Goal: Task Accomplishment & Management: Manage account settings

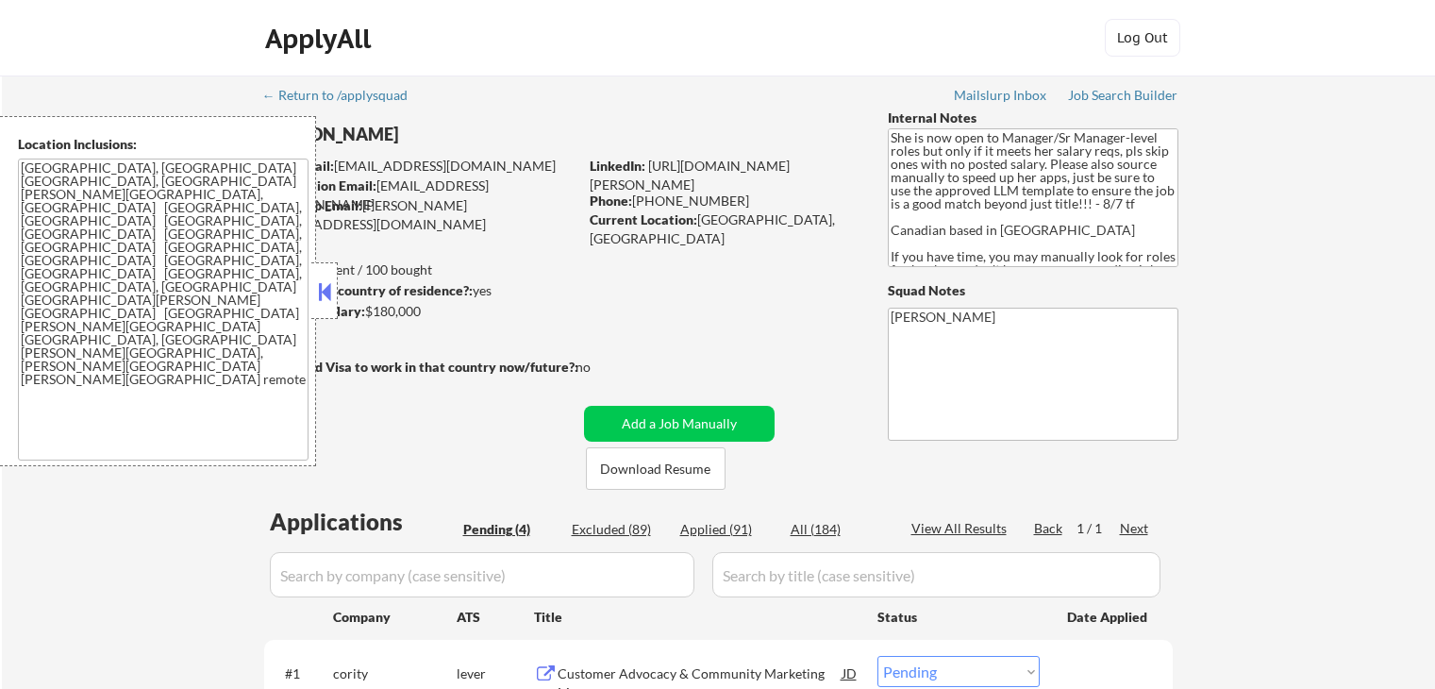
select select ""pending""
click at [326, 290] on button at bounding box center [324, 291] width 21 height 28
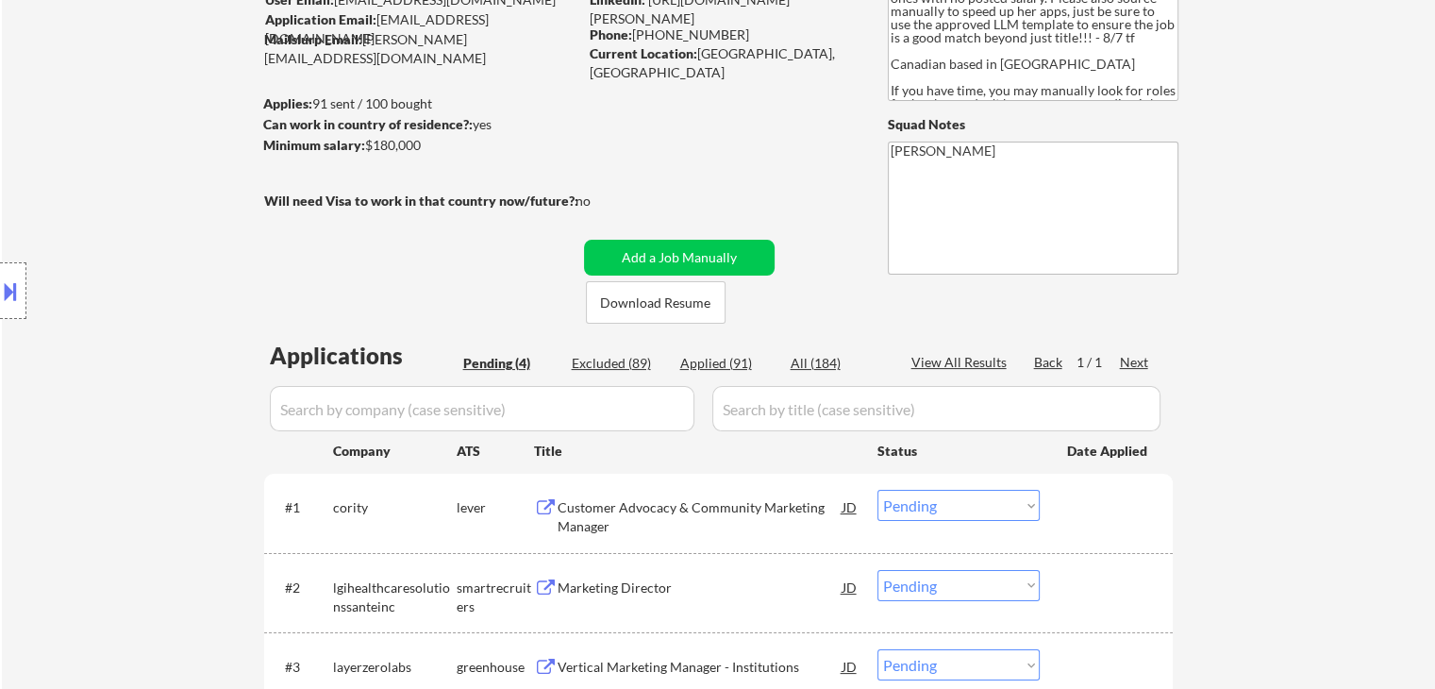
scroll to position [283, 0]
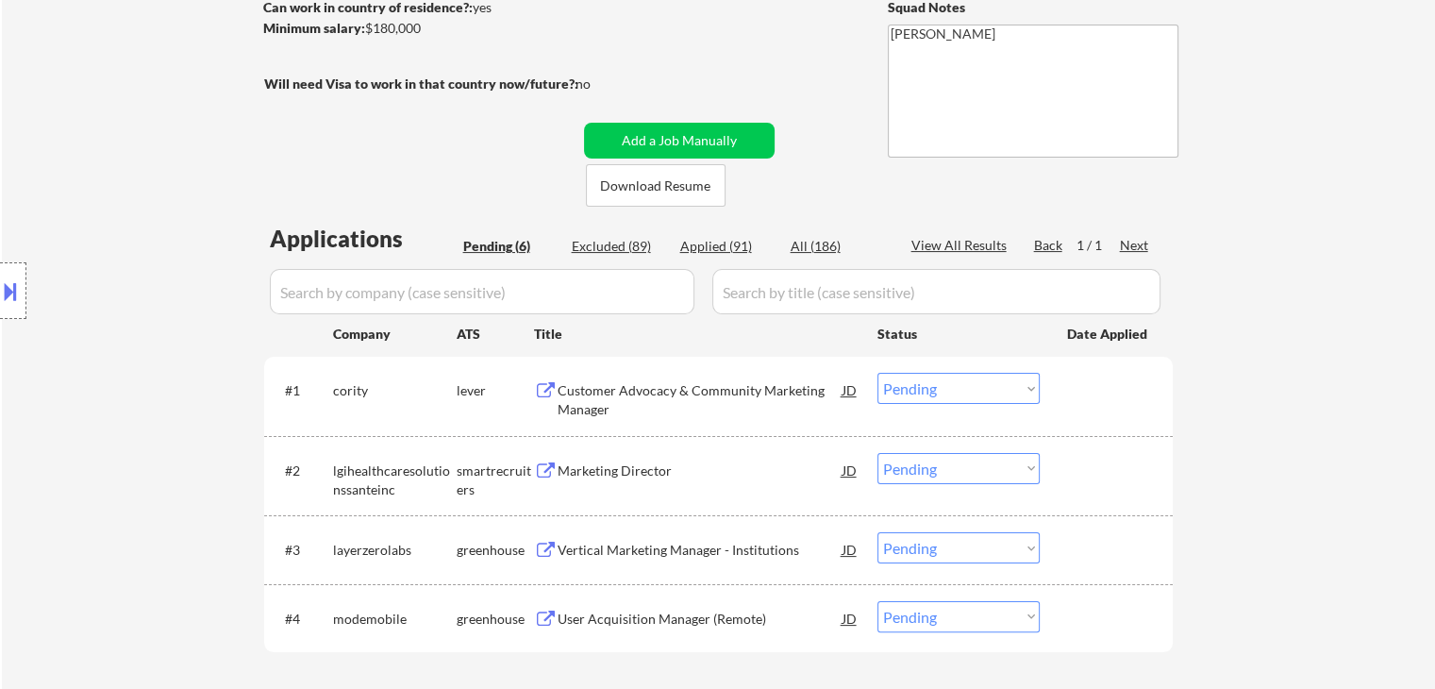
select select ""pending""
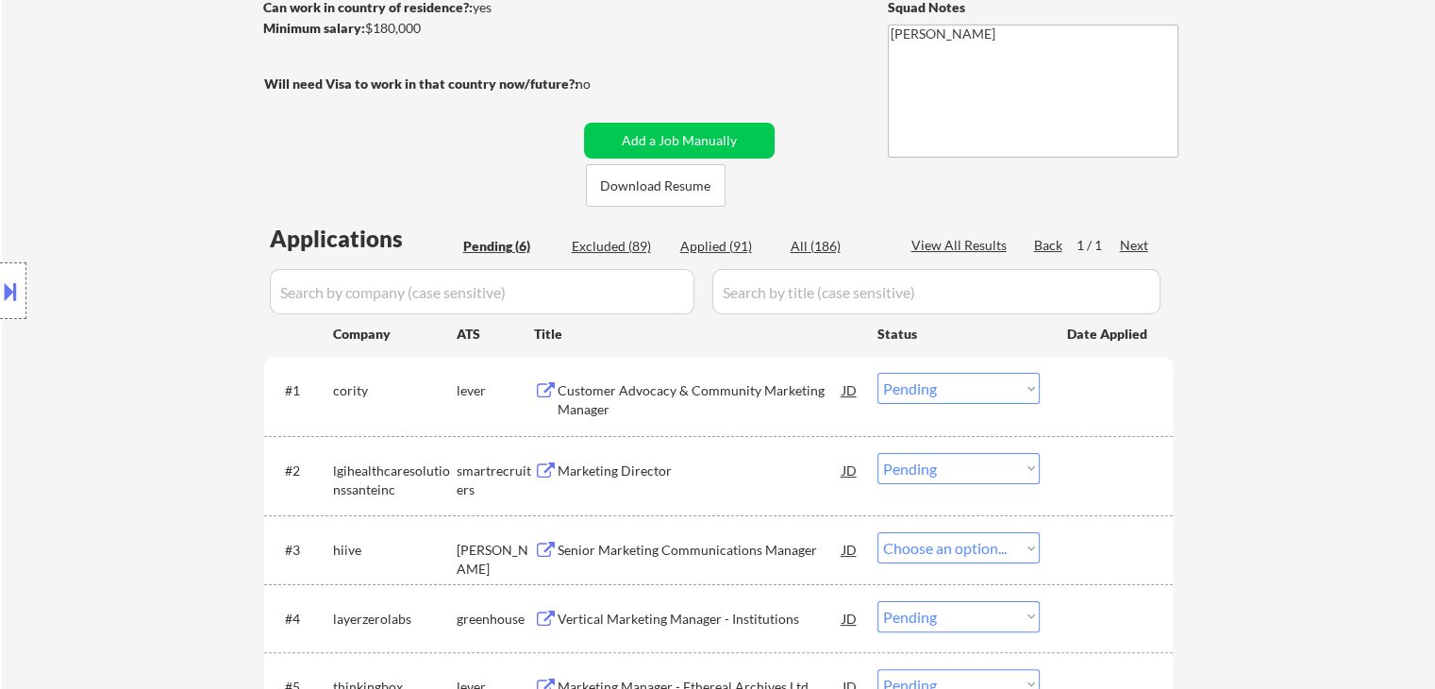
select select ""pending""
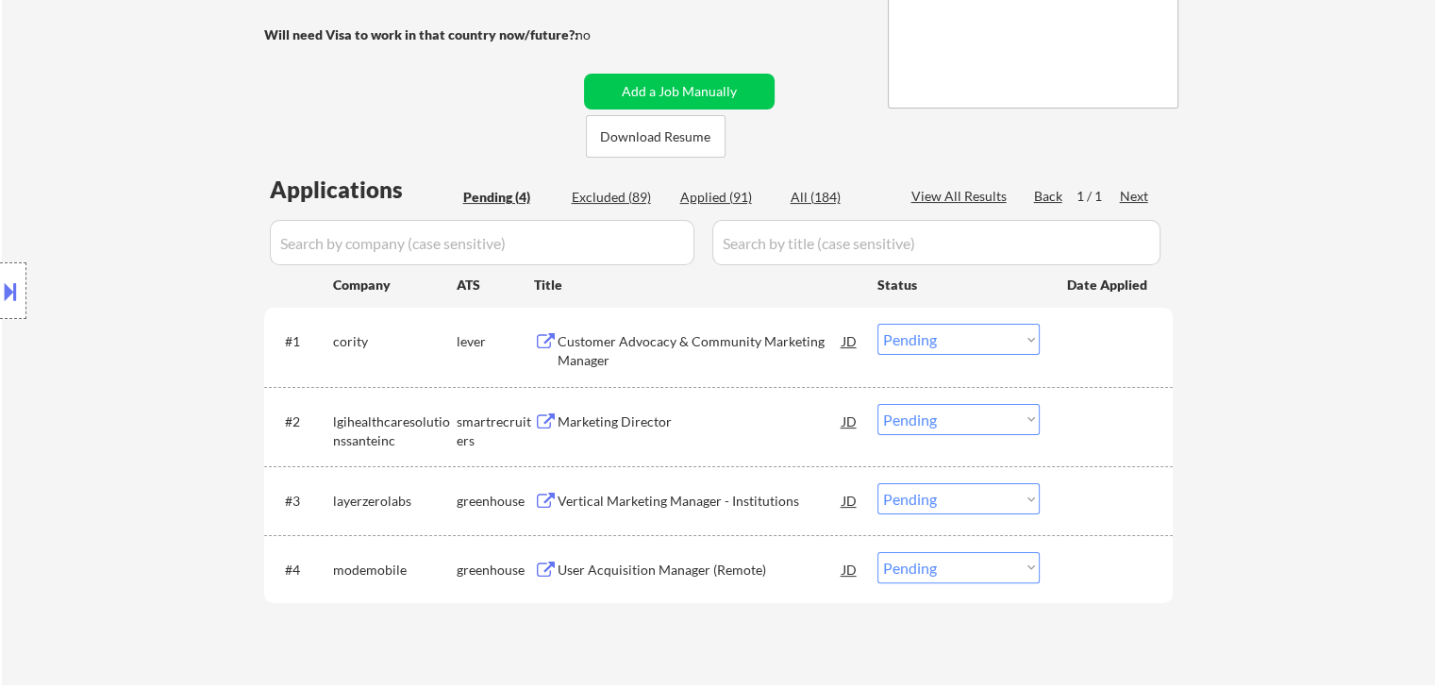
scroll to position [377, 0]
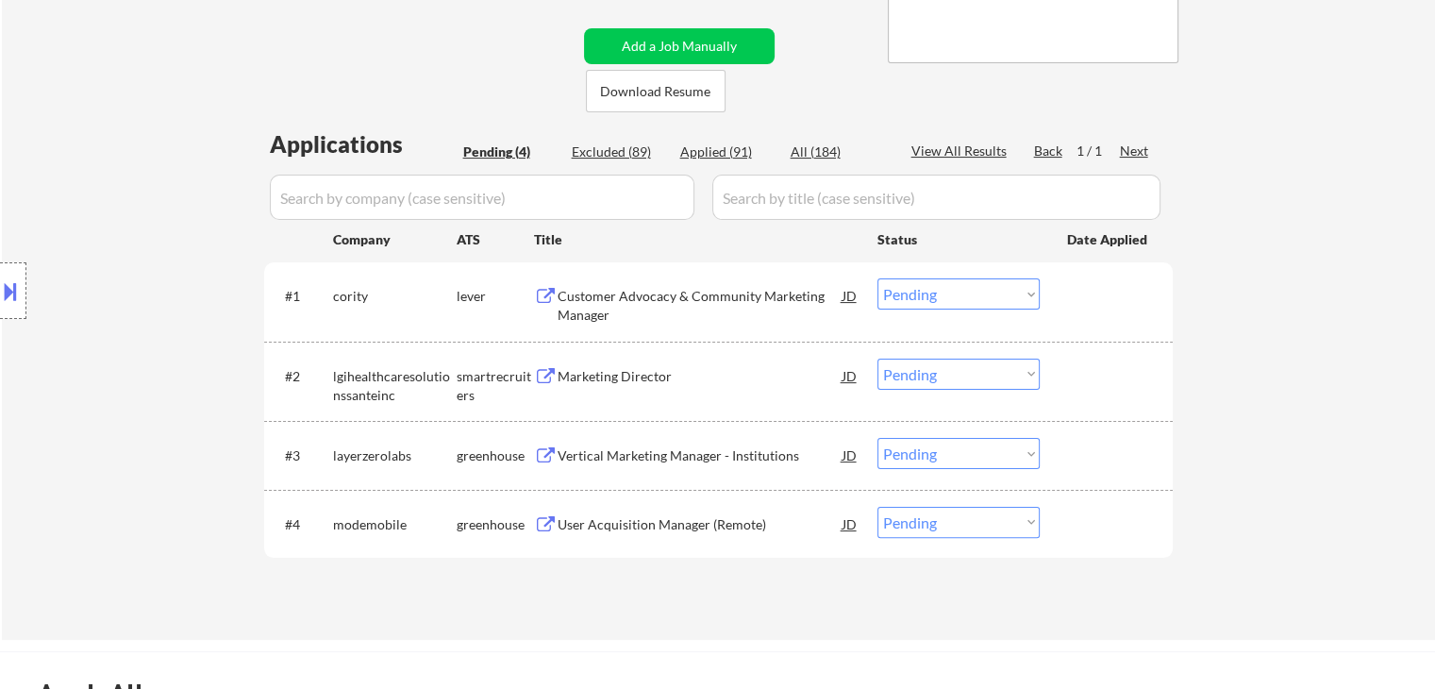
click at [661, 298] on div "Customer Advocacy & Community Marketing Manager" at bounding box center [700, 305] width 285 height 37
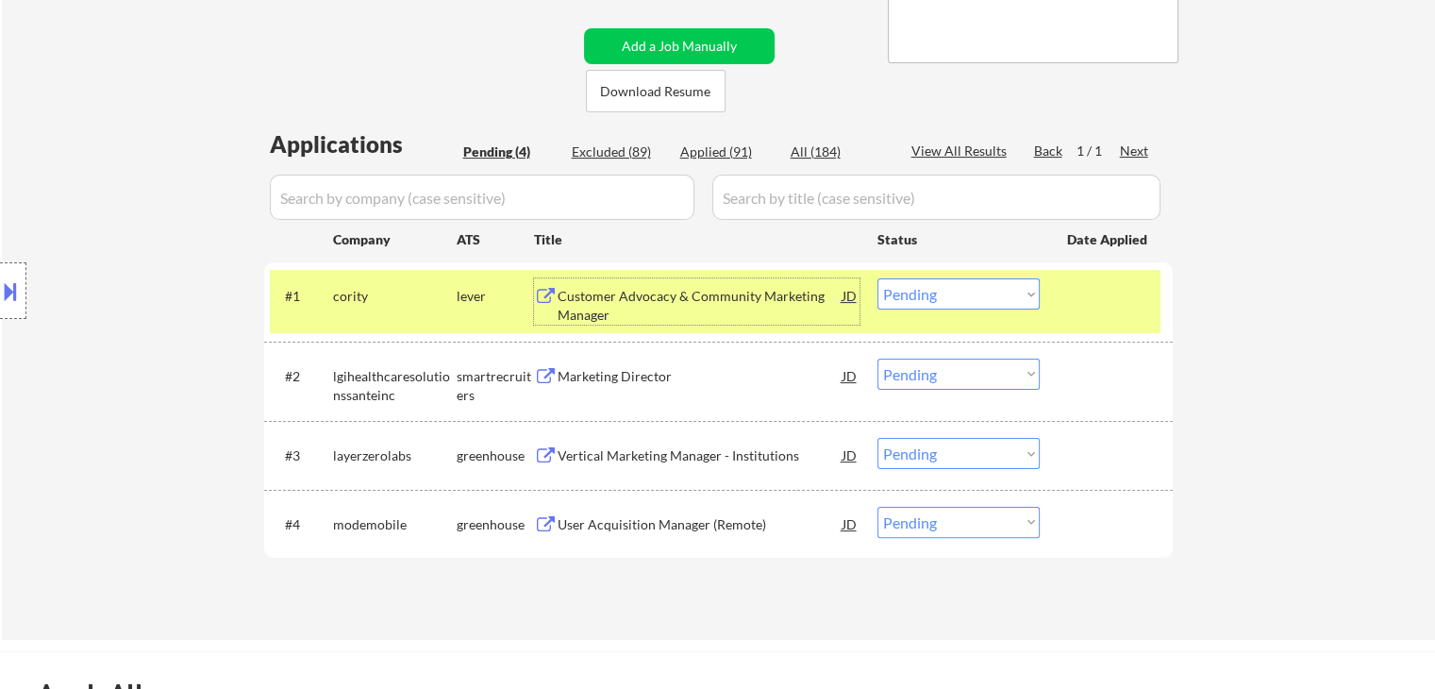
click at [612, 302] on div "Customer Advocacy & Community Marketing Manager" at bounding box center [700, 305] width 285 height 37
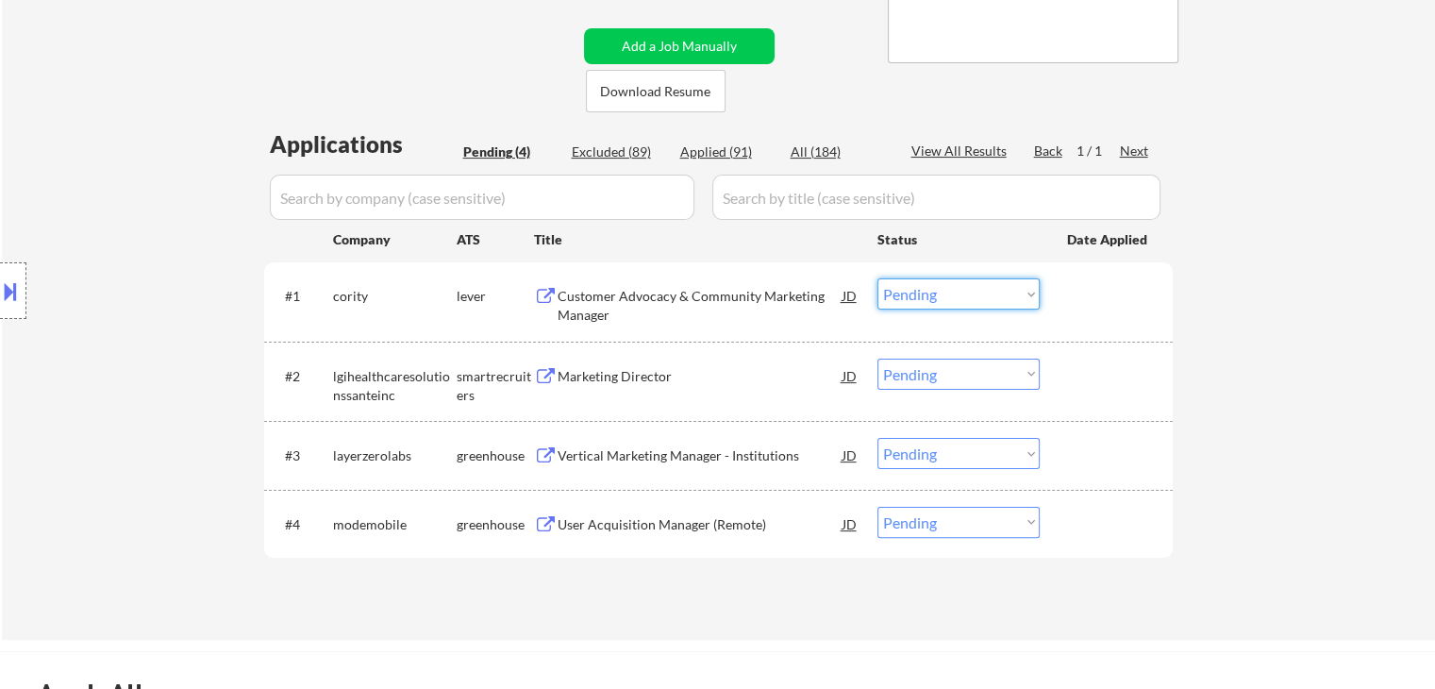
click at [946, 296] on select "Choose an option... Pending Applied Excluded (Questions) Excluded (Expired) Exc…" at bounding box center [959, 293] width 162 height 31
click at [878, 278] on select "Choose an option... Pending Applied Excluded (Questions) Excluded (Expired) Exc…" at bounding box center [959, 293] width 162 height 31
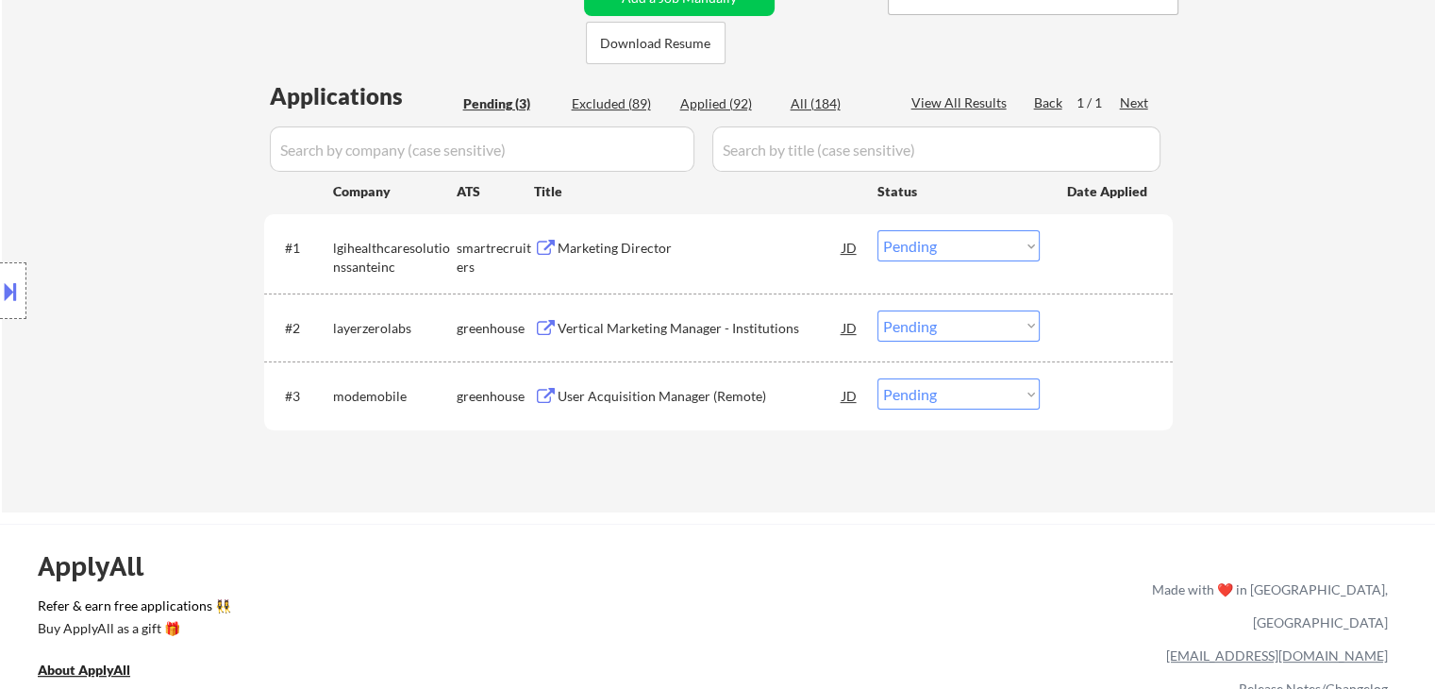
scroll to position [472, 0]
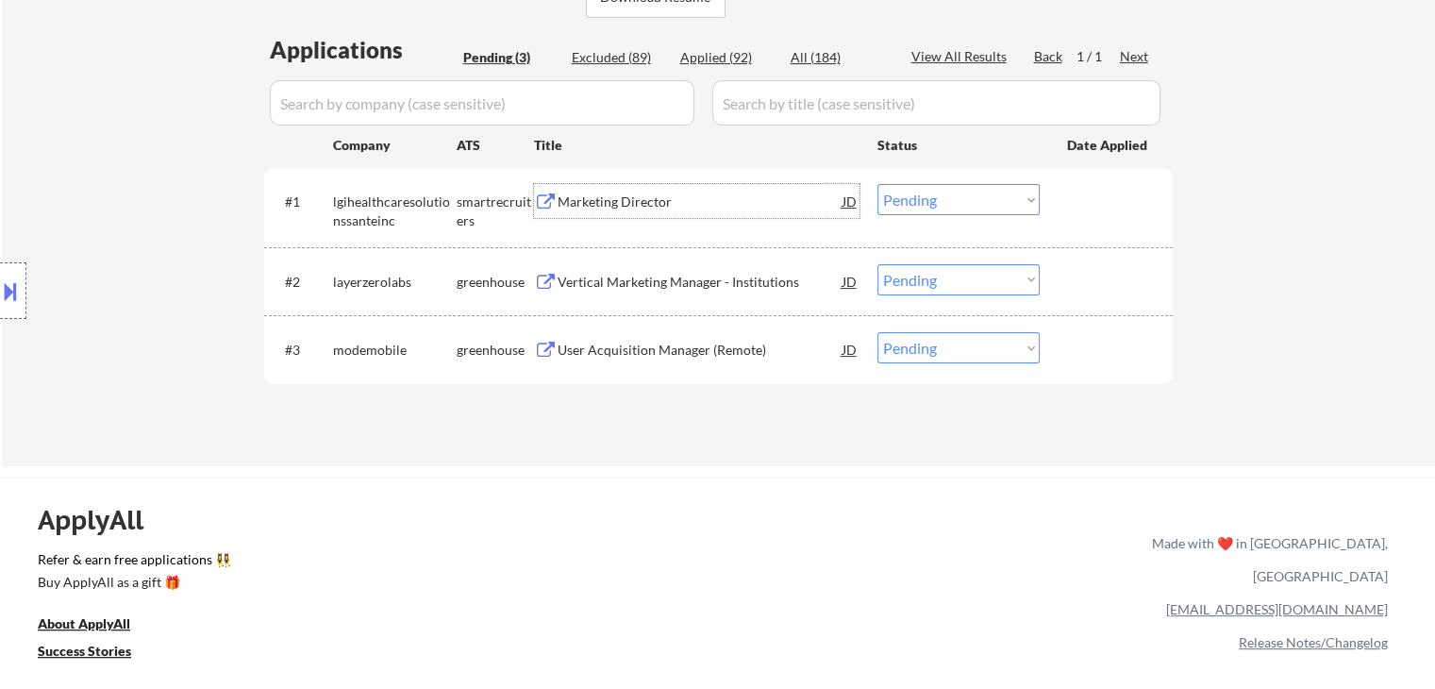
click at [642, 205] on div "Marketing Director" at bounding box center [700, 201] width 285 height 19
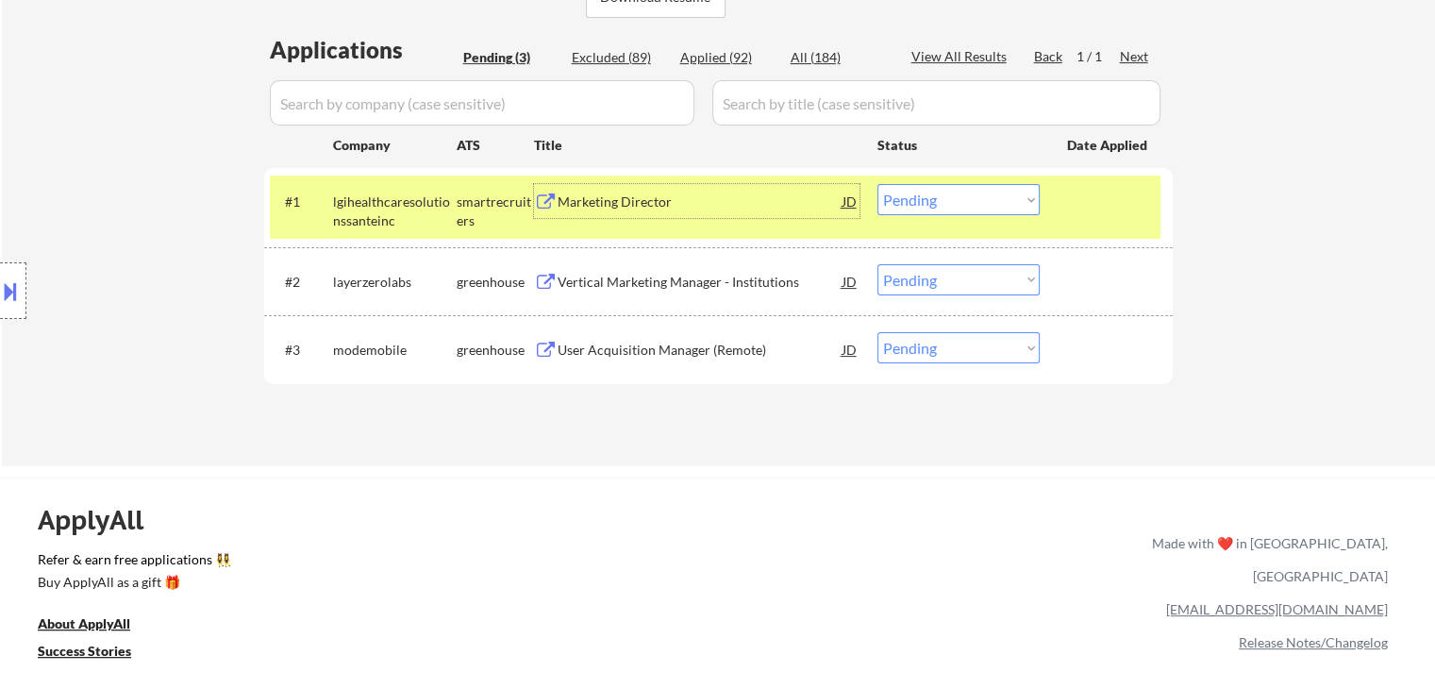
click at [609, 205] on div "Marketing Director" at bounding box center [700, 201] width 285 height 19
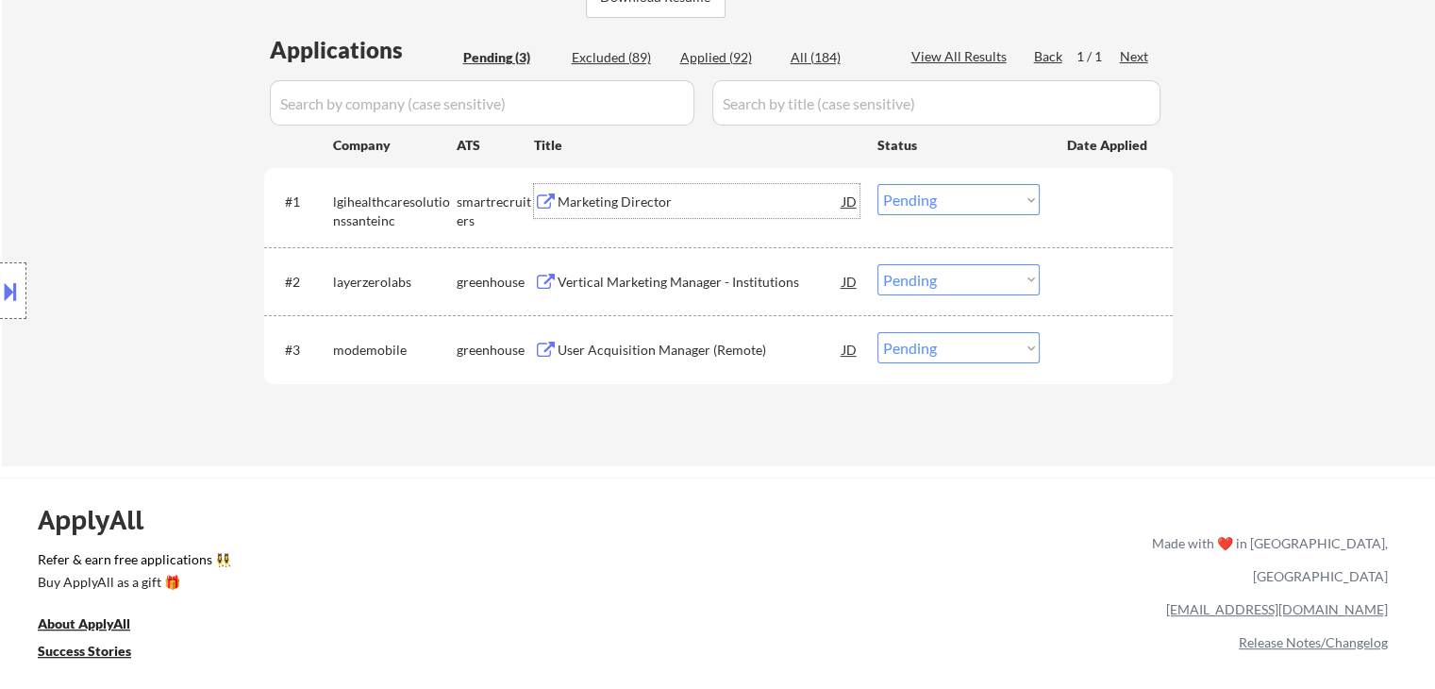
click at [906, 193] on select "Choose an option... Pending Applied Excluded (Questions) Excluded (Expired) Exc…" at bounding box center [959, 199] width 162 height 31
click at [878, 184] on select "Choose an option... Pending Applied Excluded (Questions) Excluded (Expired) Exc…" at bounding box center [959, 199] width 162 height 31
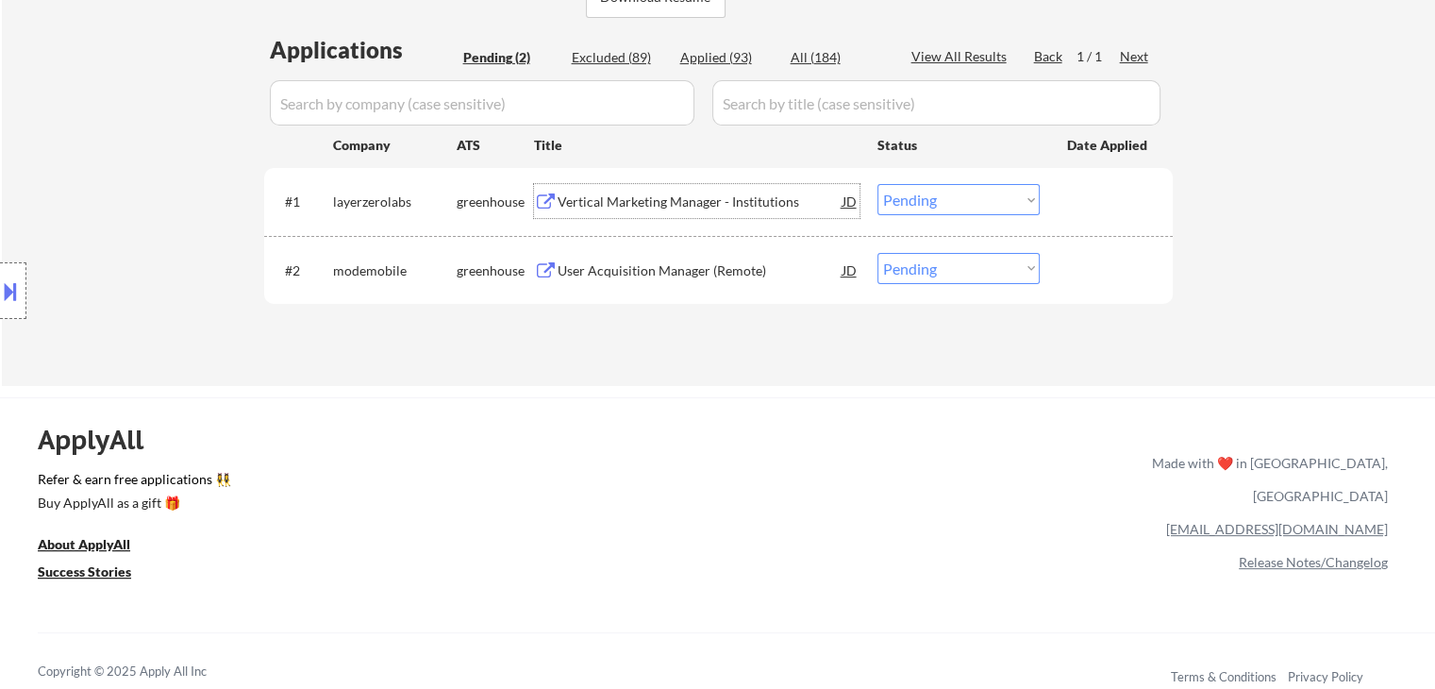
click at [676, 197] on div "Vertical Marketing Manager - Institutions" at bounding box center [700, 201] width 285 height 19
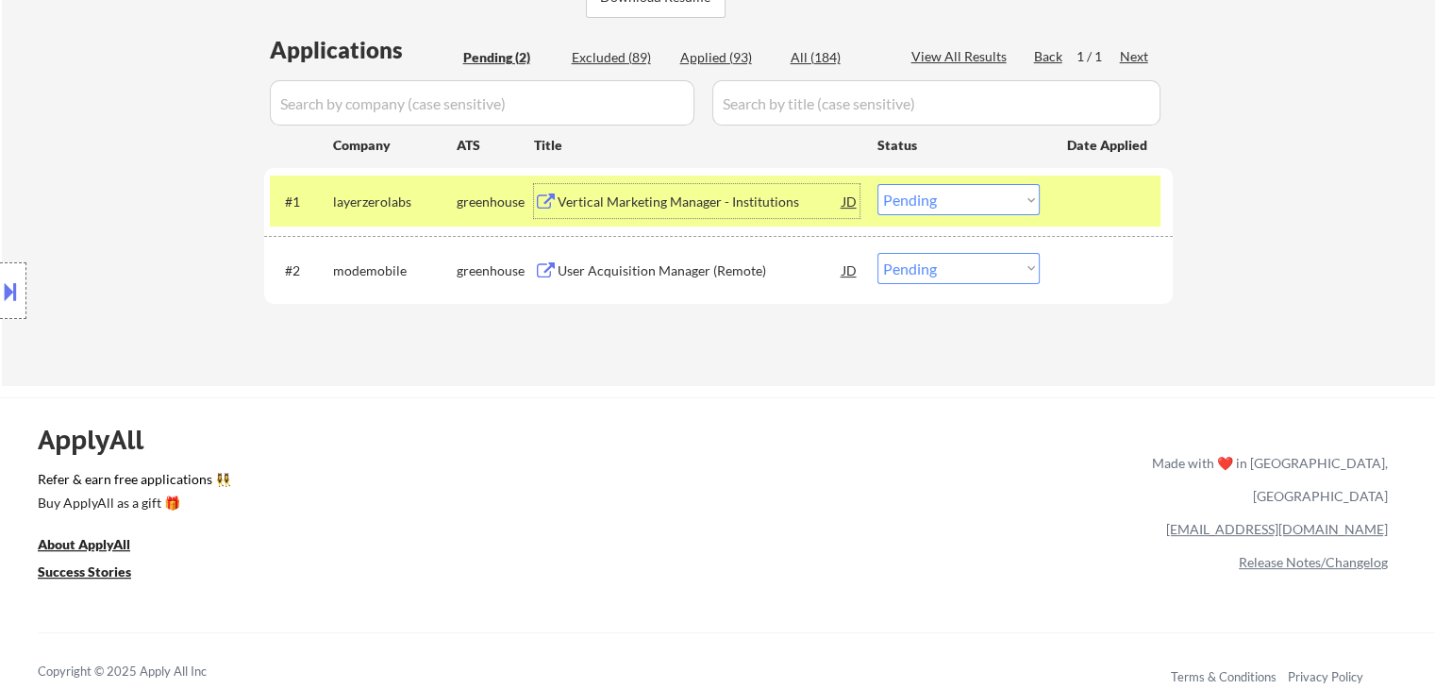
click at [917, 205] on select "Choose an option... Pending Applied Excluded (Questions) Excluded (Expired) Exc…" at bounding box center [959, 199] width 162 height 31
click at [878, 184] on select "Choose an option... Pending Applied Excluded (Questions) Excluded (Expired) Exc…" at bounding box center [959, 199] width 162 height 31
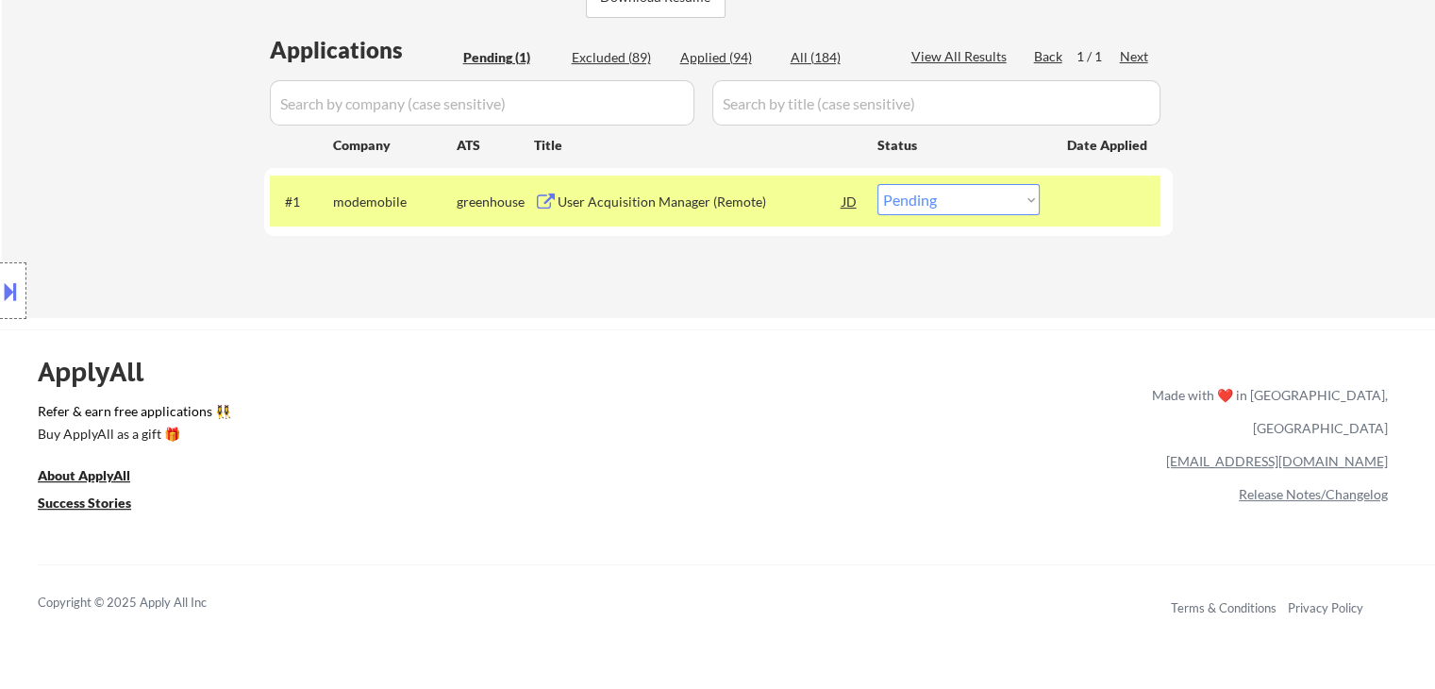
click at [619, 197] on div "User Acquisition Manager (Remote)" at bounding box center [700, 201] width 285 height 19
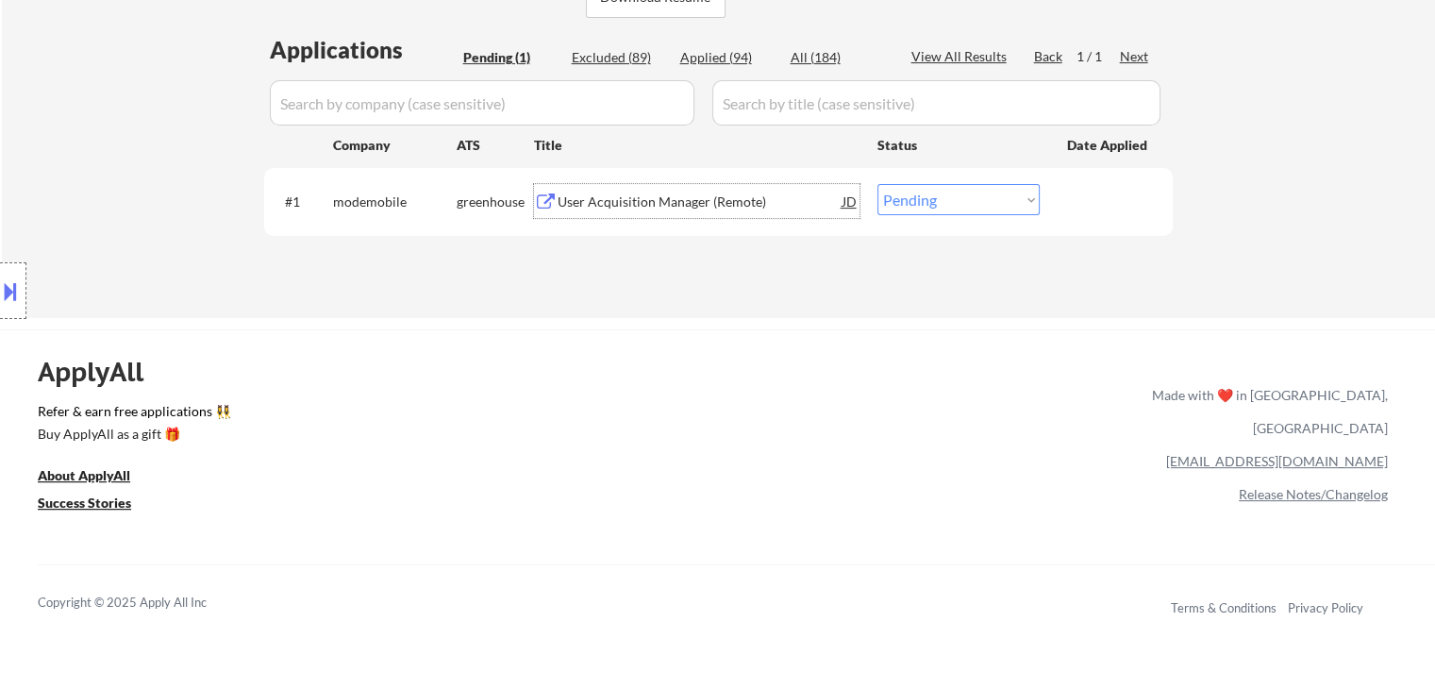
click at [906, 203] on select "Choose an option... Pending Applied Excluded (Questions) Excluded (Expired) Exc…" at bounding box center [959, 199] width 162 height 31
select select ""applied""
click at [878, 184] on select "Choose an option... Pending Applied Excluded (Questions) Excluded (Expired) Exc…" at bounding box center [959, 199] width 162 height 31
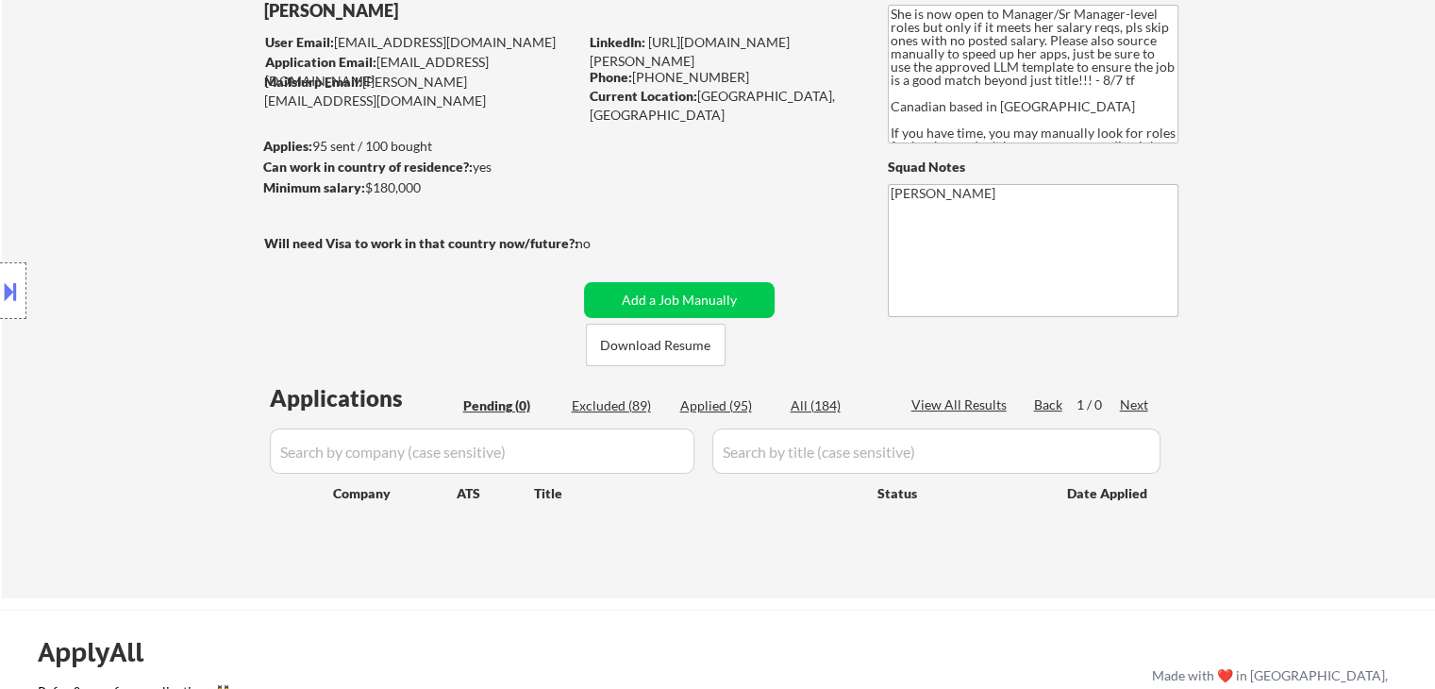
scroll to position [94, 0]
